Goal: Find specific page/section

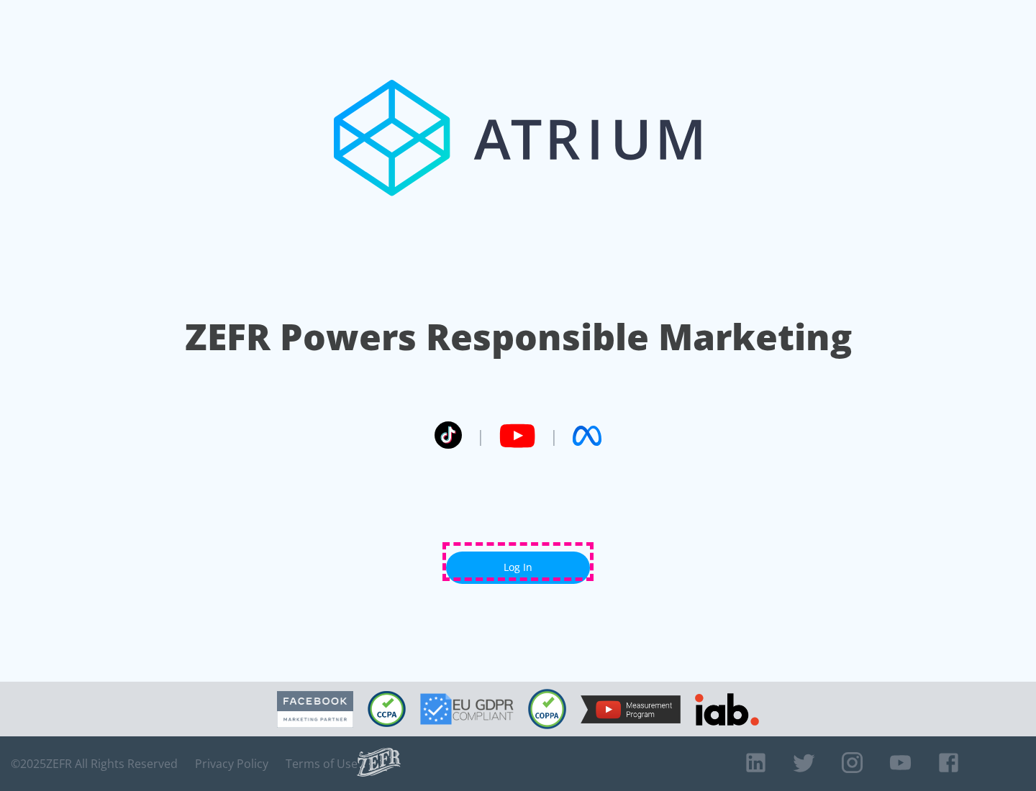
click at [518, 562] on link "Log In" at bounding box center [518, 568] width 144 height 32
